Goal: Transaction & Acquisition: Book appointment/travel/reservation

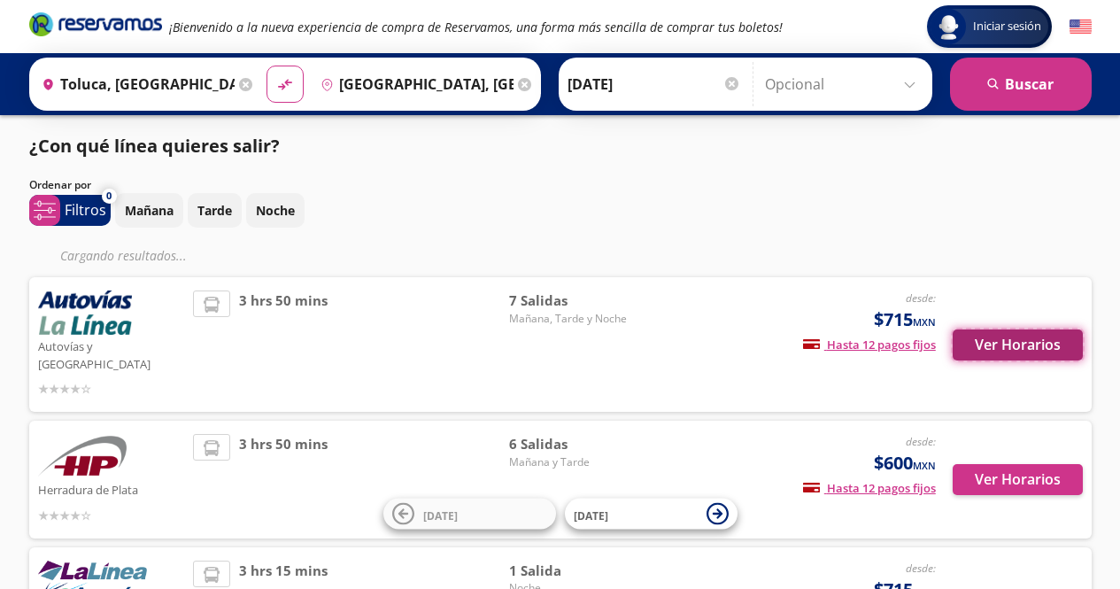
click at [1006, 332] on button "Ver Horarios" at bounding box center [1018, 344] width 130 height 31
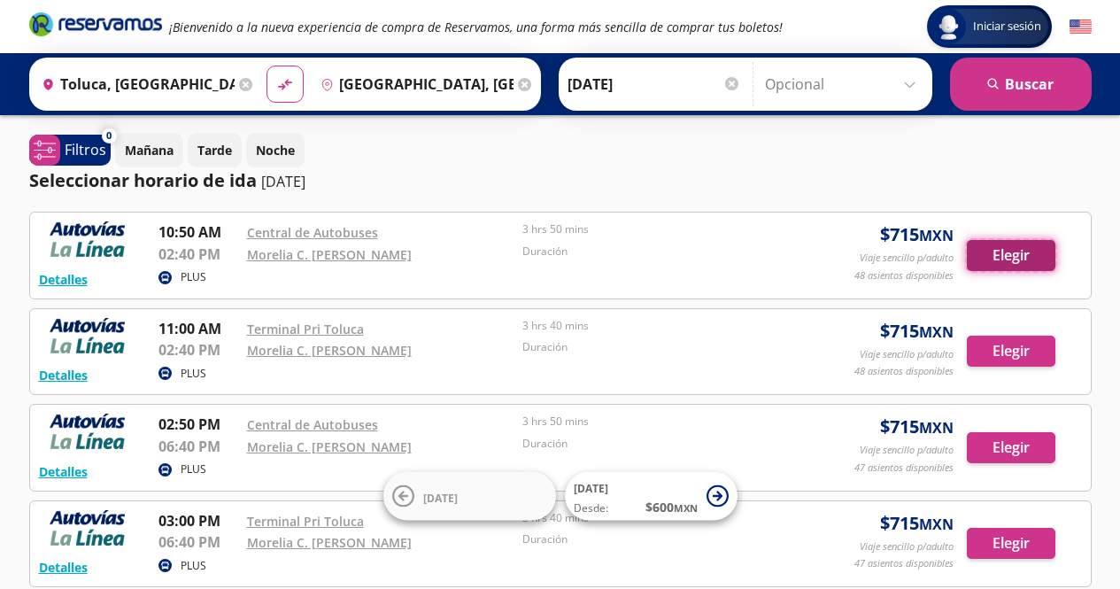
click at [1023, 260] on button "Elegir" at bounding box center [1011, 255] width 89 height 31
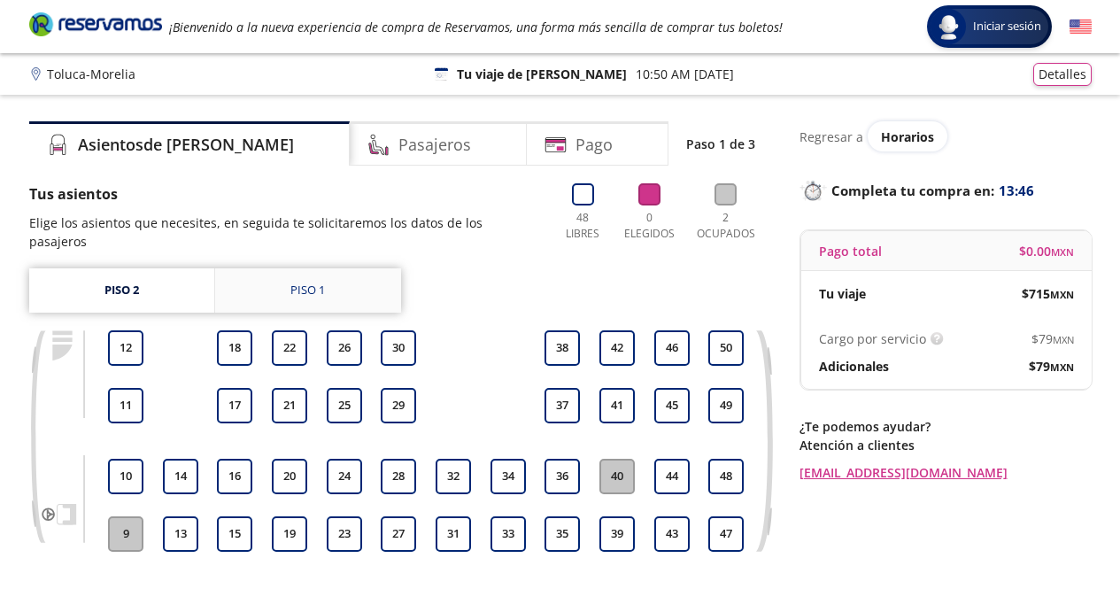
click at [311, 282] on div "Piso 1" at bounding box center [308, 291] width 35 height 18
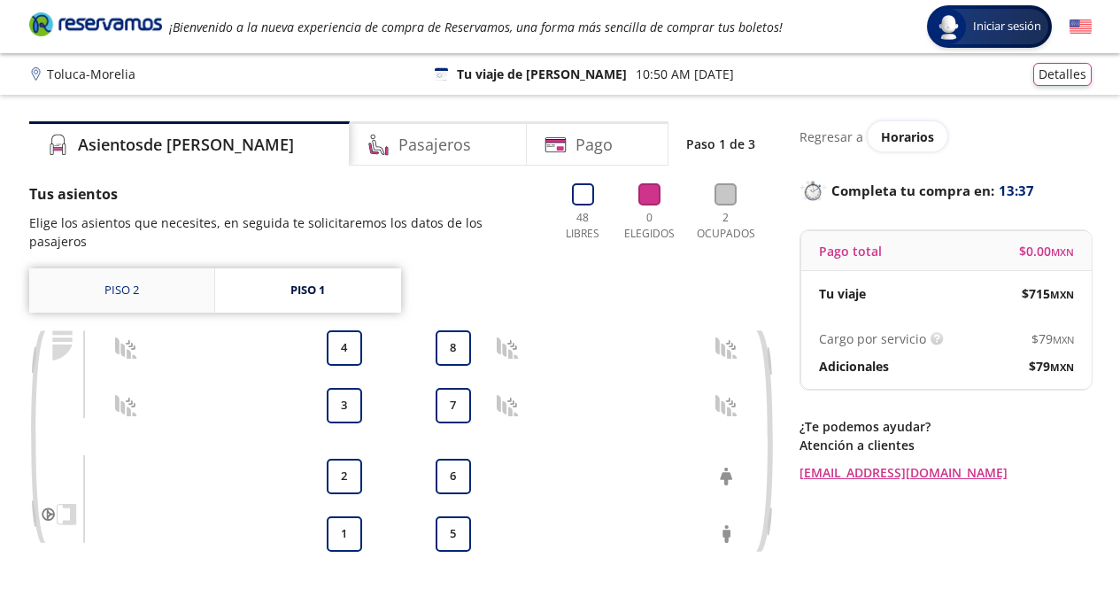
click at [134, 279] on link "Piso 2" at bounding box center [121, 290] width 185 height 44
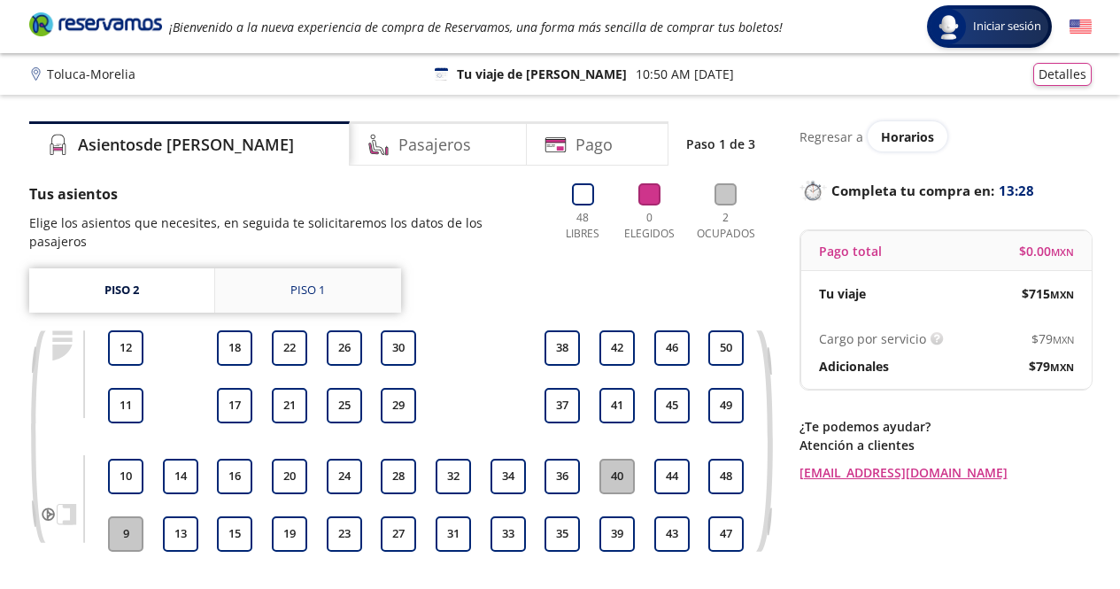
click at [311, 282] on div "Piso 1" at bounding box center [308, 291] width 35 height 18
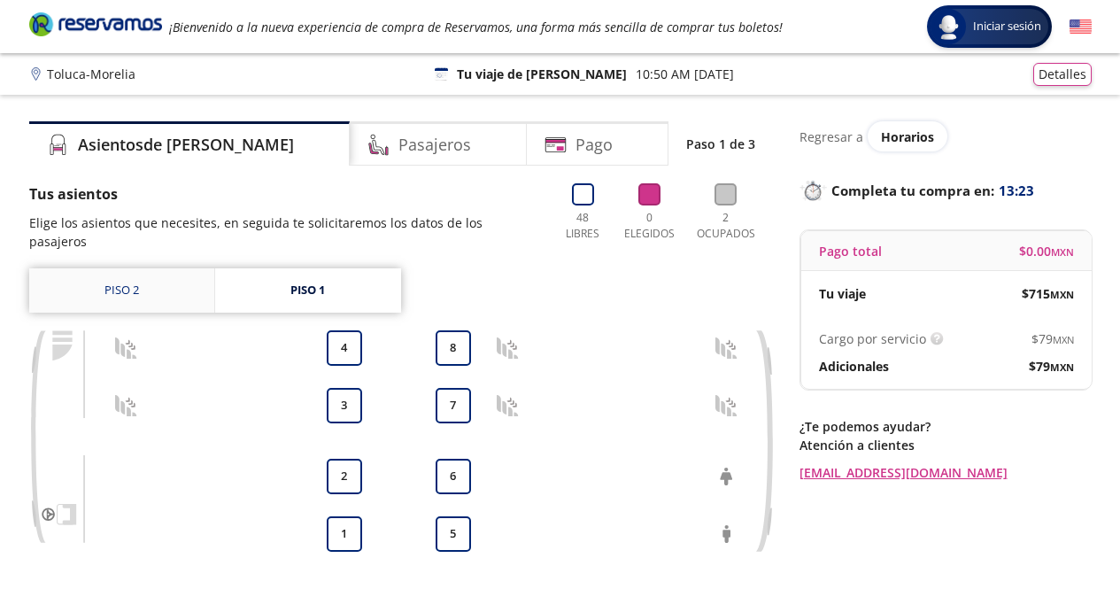
click at [108, 268] on link "Piso 2" at bounding box center [121, 290] width 185 height 44
